Goal: Book appointment/travel/reservation

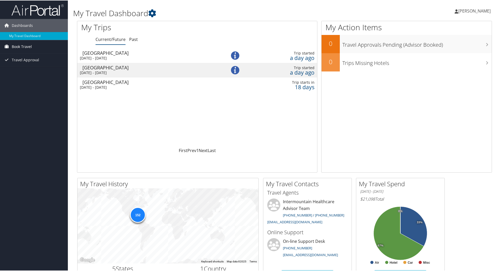
click at [26, 45] on span "Book Travel" at bounding box center [22, 46] width 20 height 13
click at [33, 64] on link "Book/Manage Online Trips" at bounding box center [34, 65] width 68 height 8
